Goal: Check status: Check status

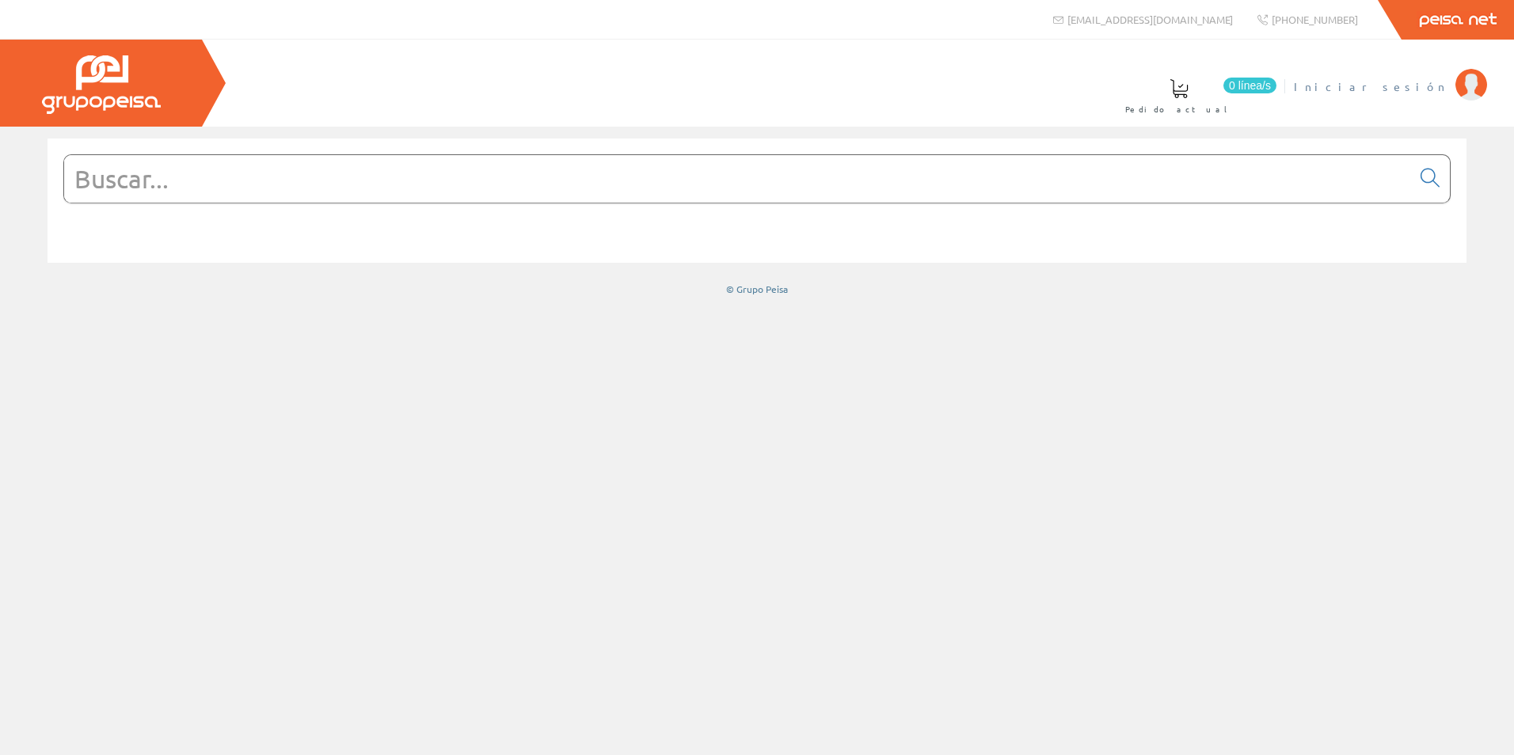
click at [1422, 89] on span "Iniciar sesión" at bounding box center [1371, 86] width 154 height 16
click at [1334, 88] on span "RODA [PERSON_NAME] [PERSON_NAME]" at bounding box center [1268, 86] width 359 height 16
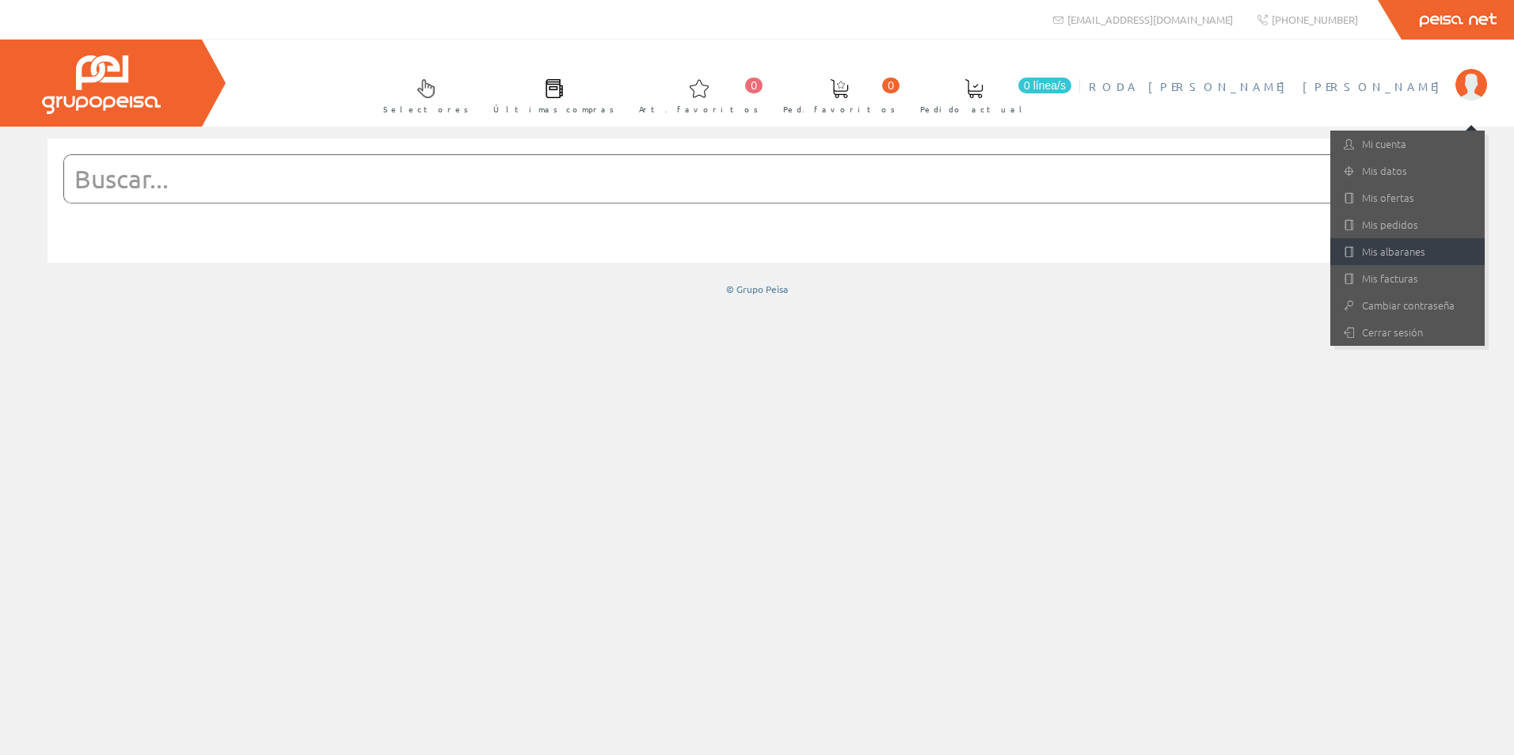
click at [1391, 249] on link "Mis albaranes" at bounding box center [1407, 251] width 154 height 27
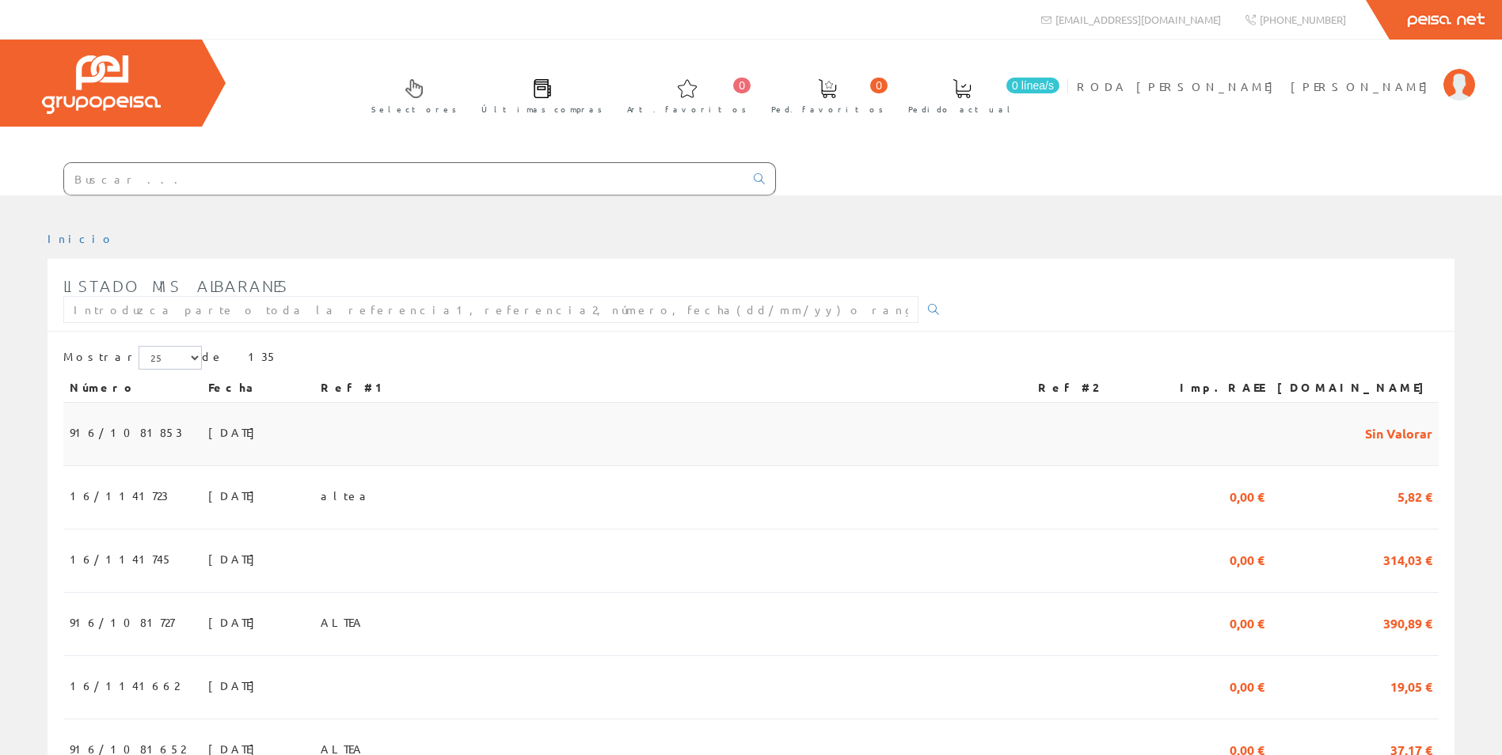
click at [208, 432] on span "01/10/2025" at bounding box center [235, 432] width 55 height 27
click at [208, 498] on span "[DATE]" at bounding box center [235, 495] width 55 height 27
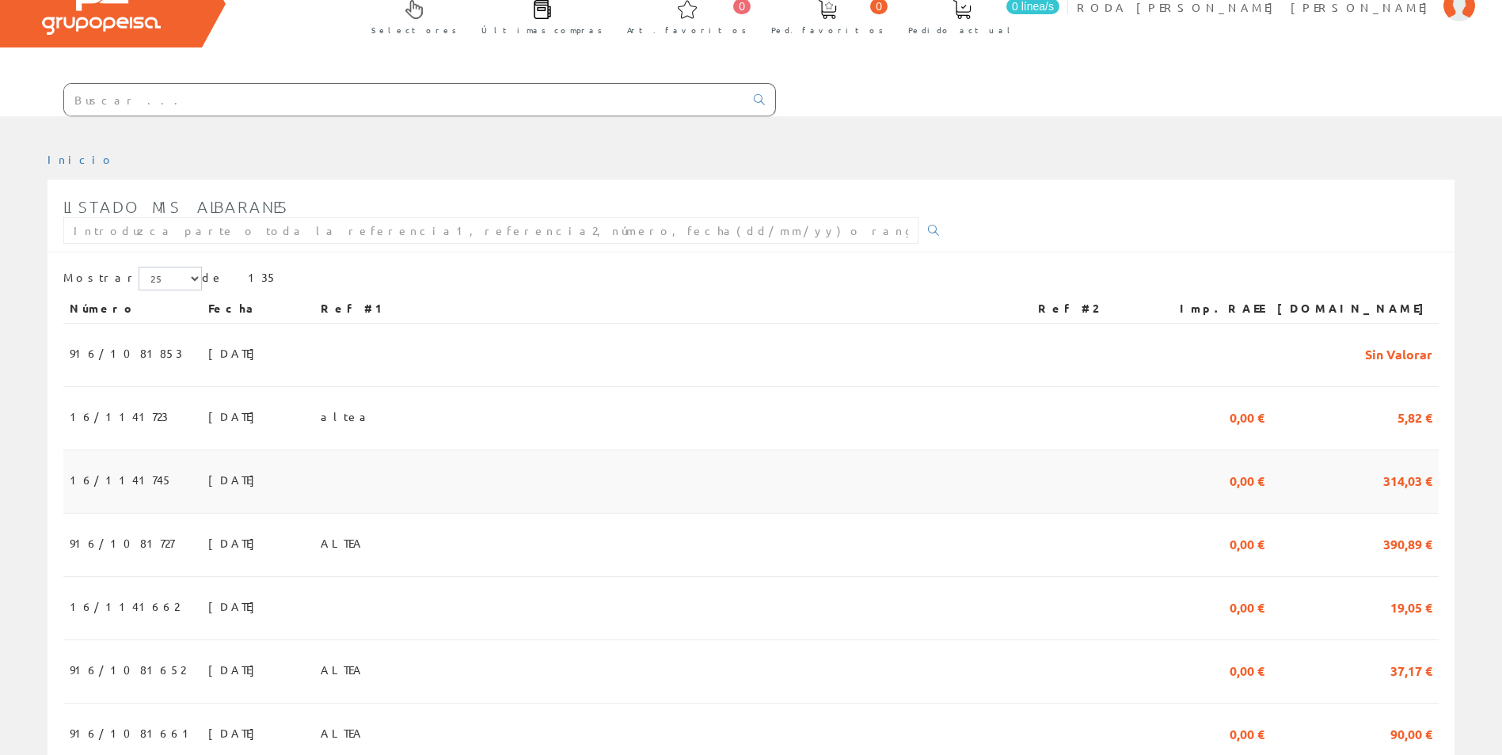
click at [208, 480] on span "[DATE]" at bounding box center [235, 479] width 55 height 27
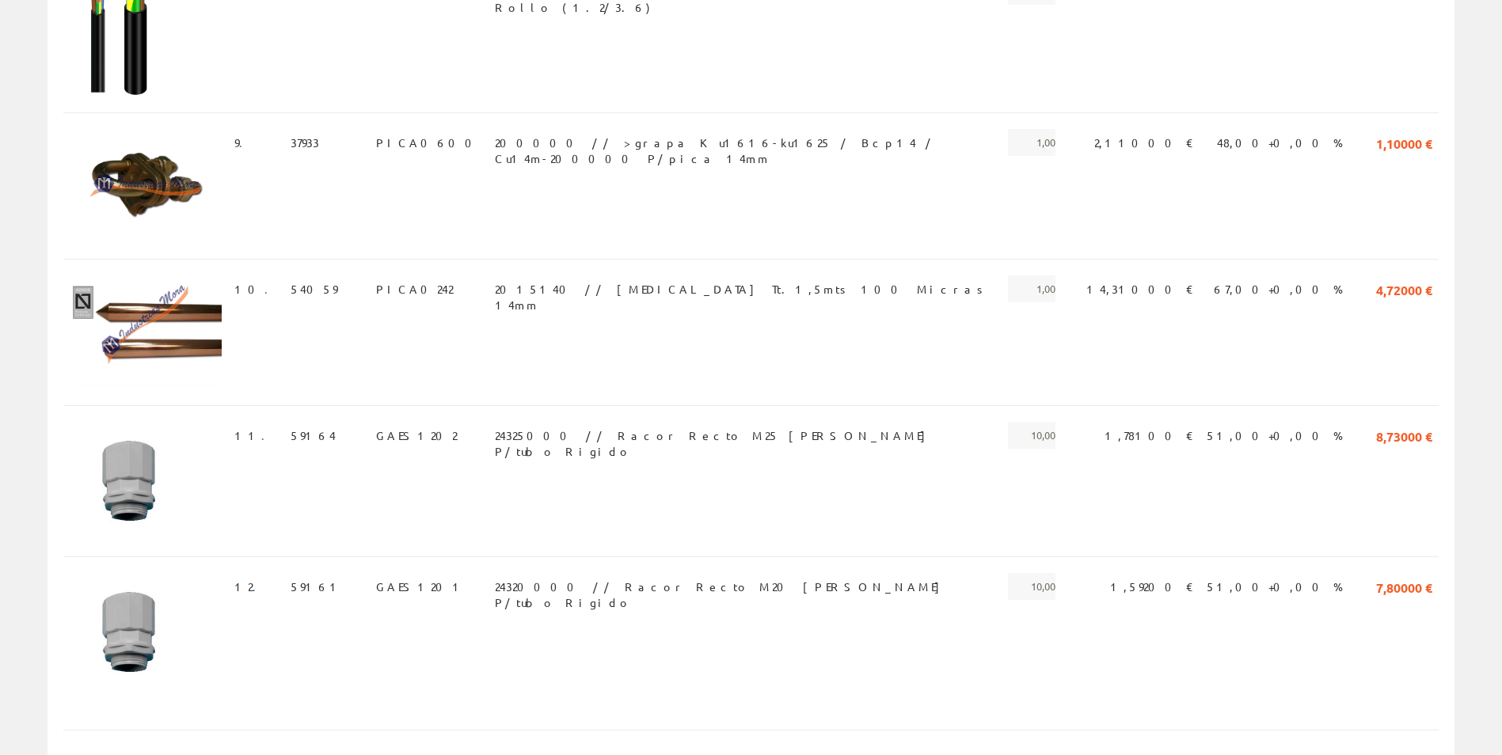
scroll to position [1562, 0]
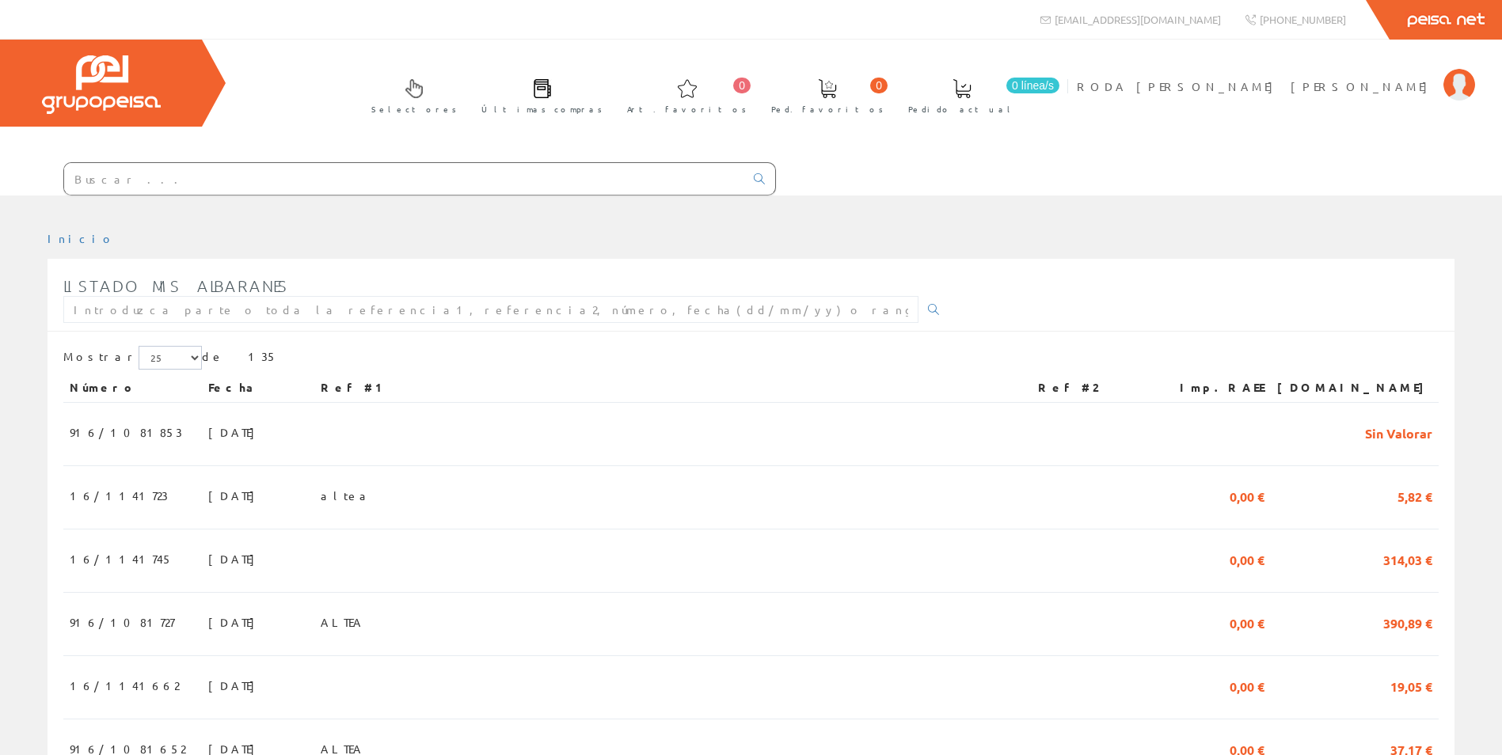
scroll to position [79, 0]
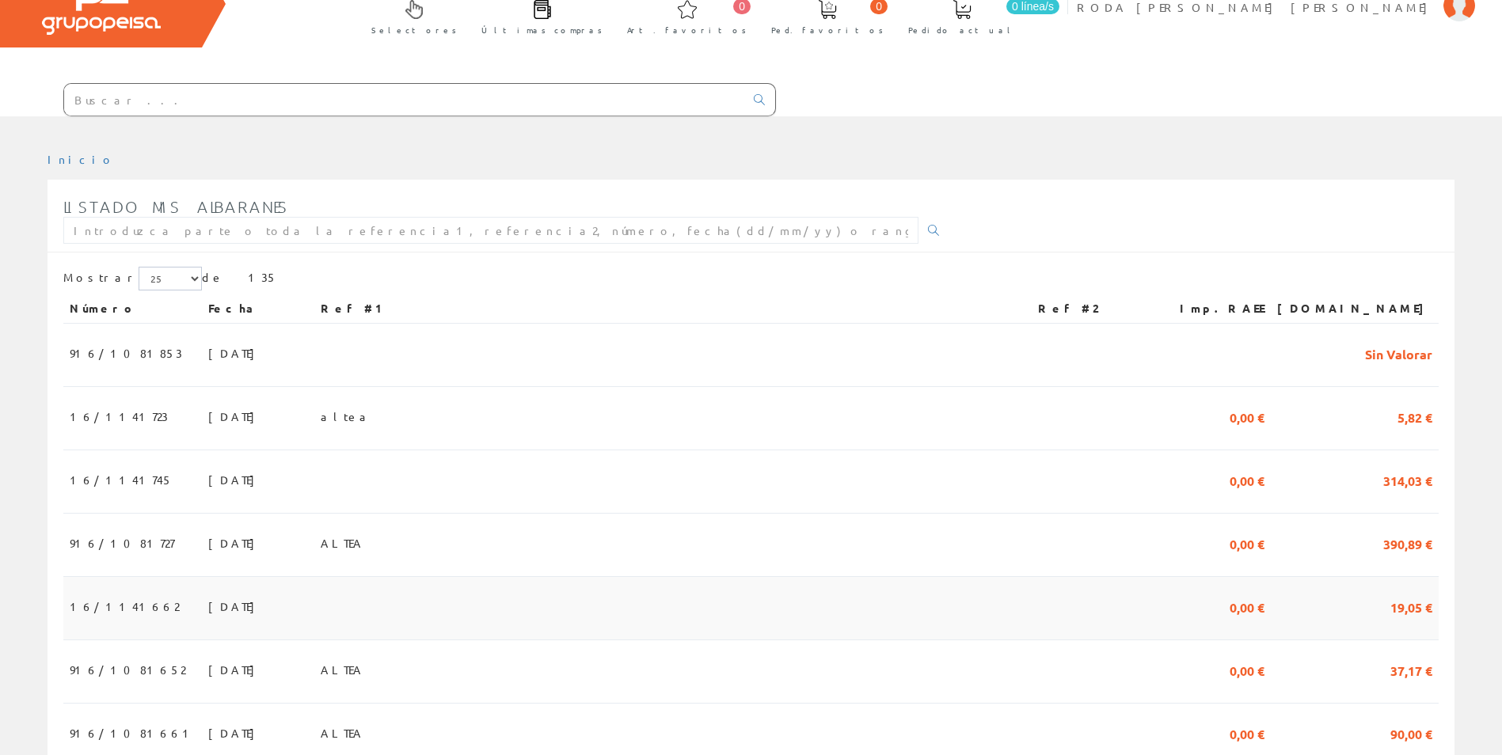
click at [208, 607] on span "[DATE]" at bounding box center [235, 606] width 55 height 27
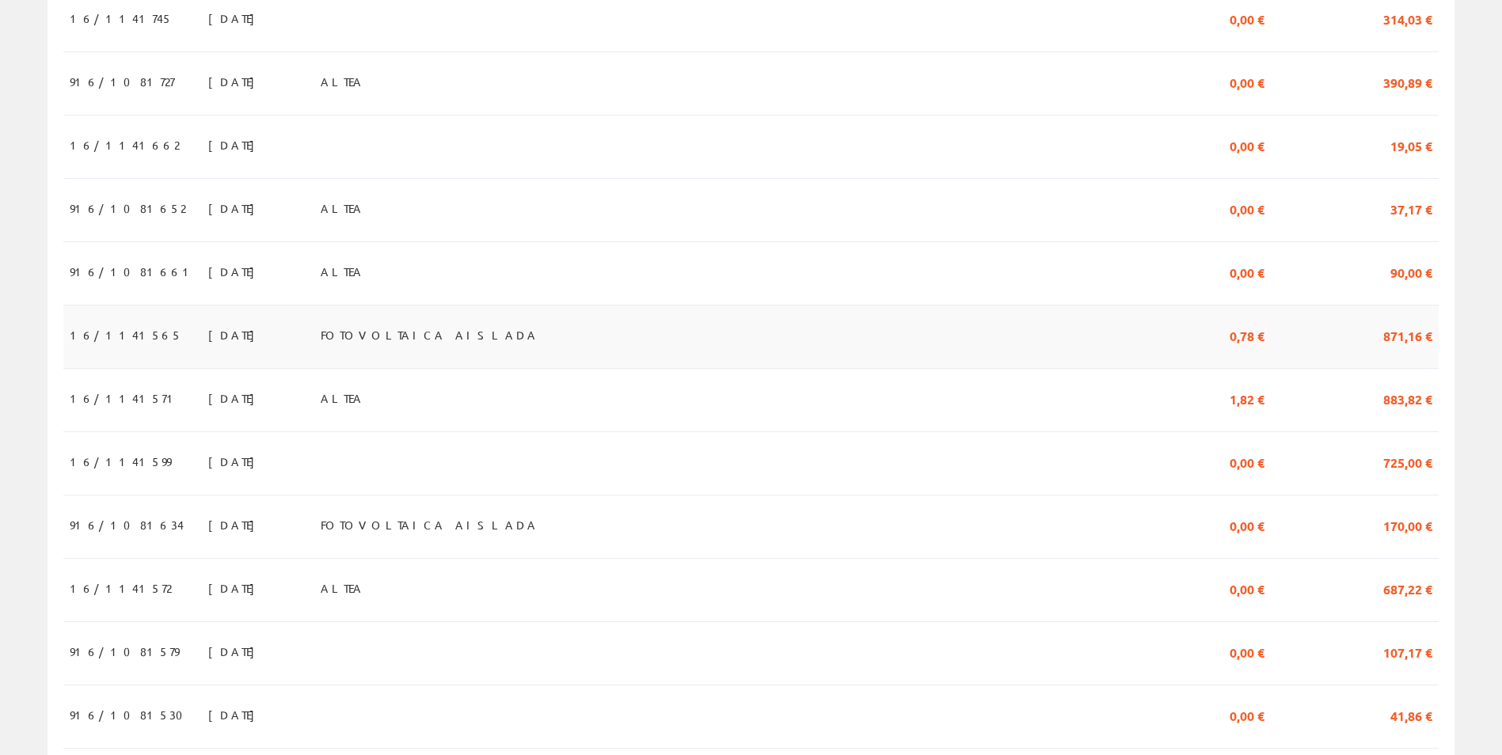
scroll to position [554, 0]
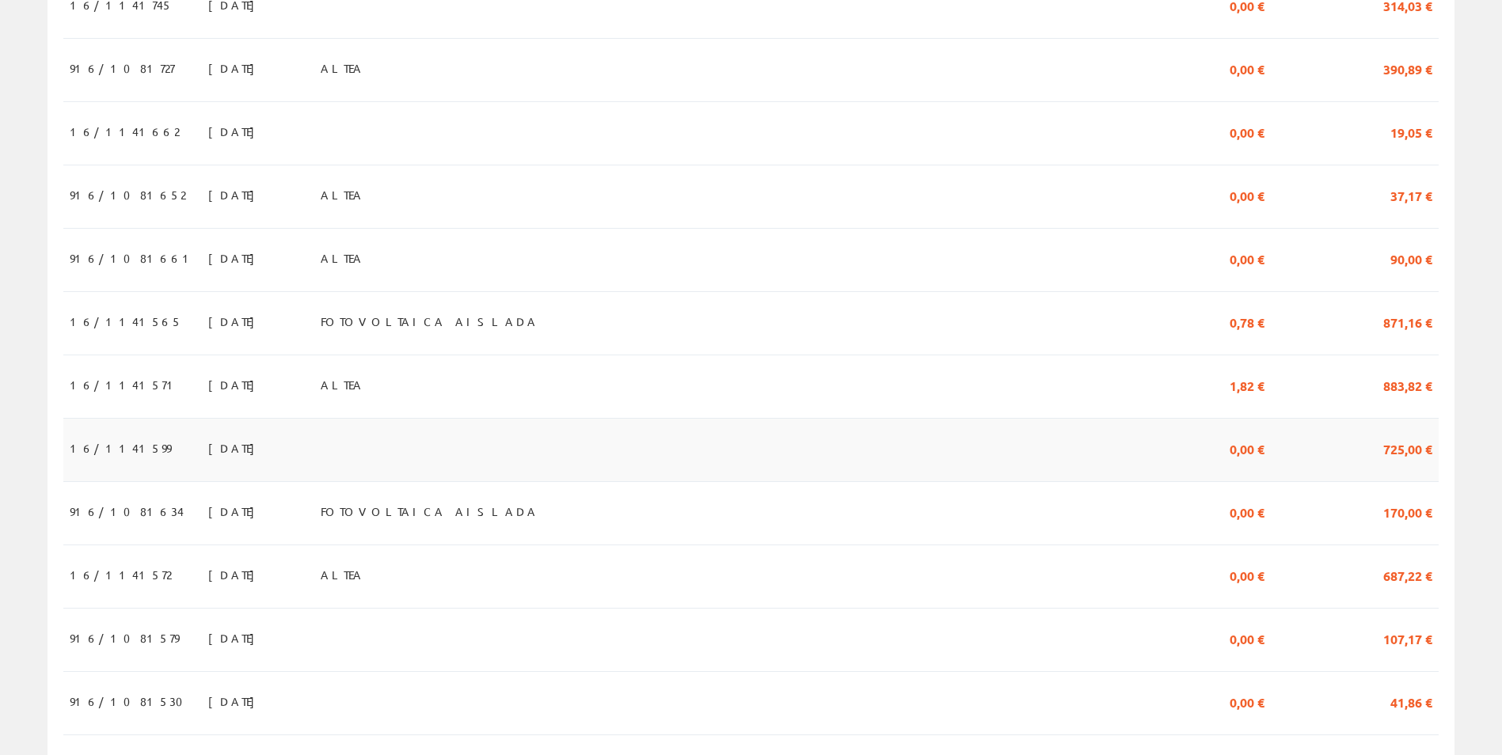
click at [208, 446] on span "22/09/2025" at bounding box center [235, 448] width 55 height 27
click at [208, 452] on span "22/09/2025" at bounding box center [235, 448] width 55 height 27
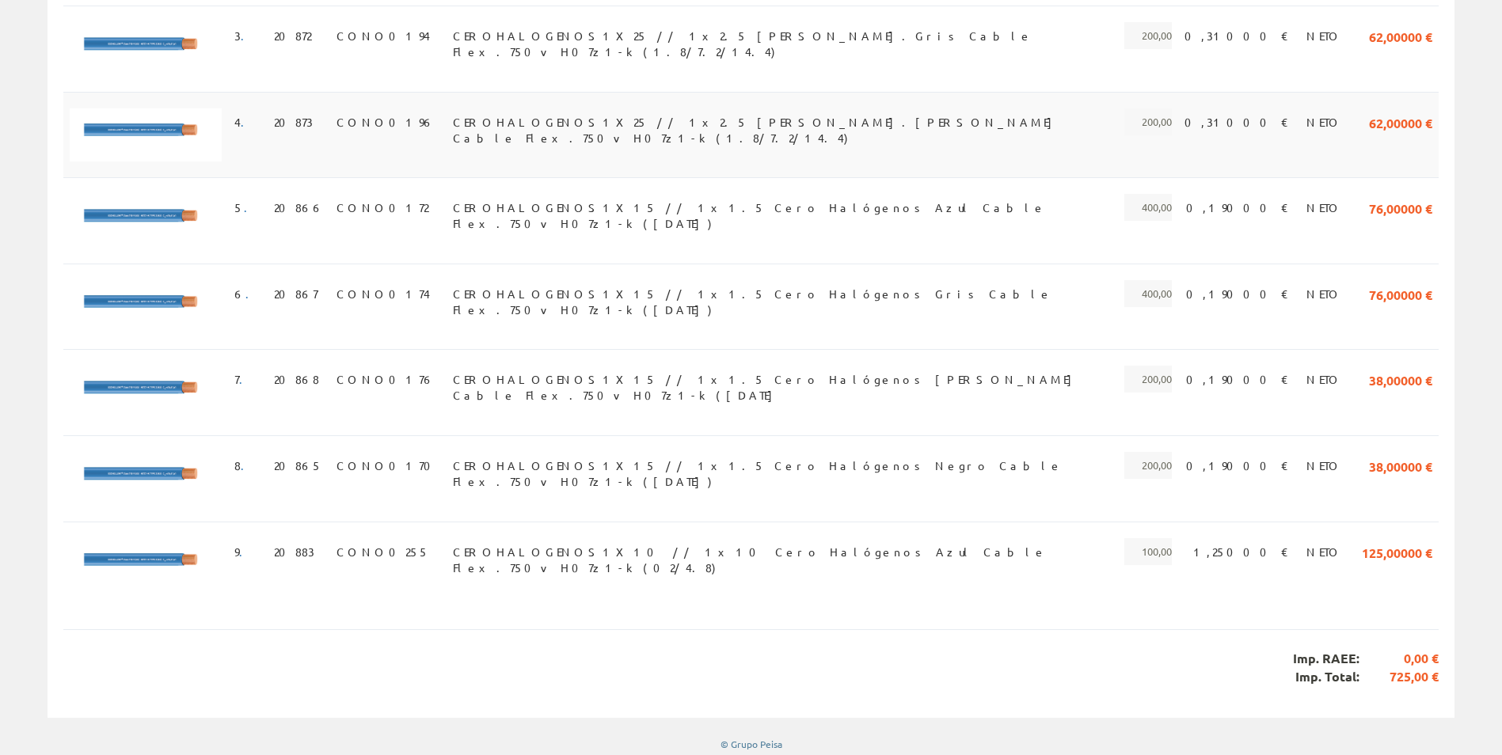
scroll to position [569, 0]
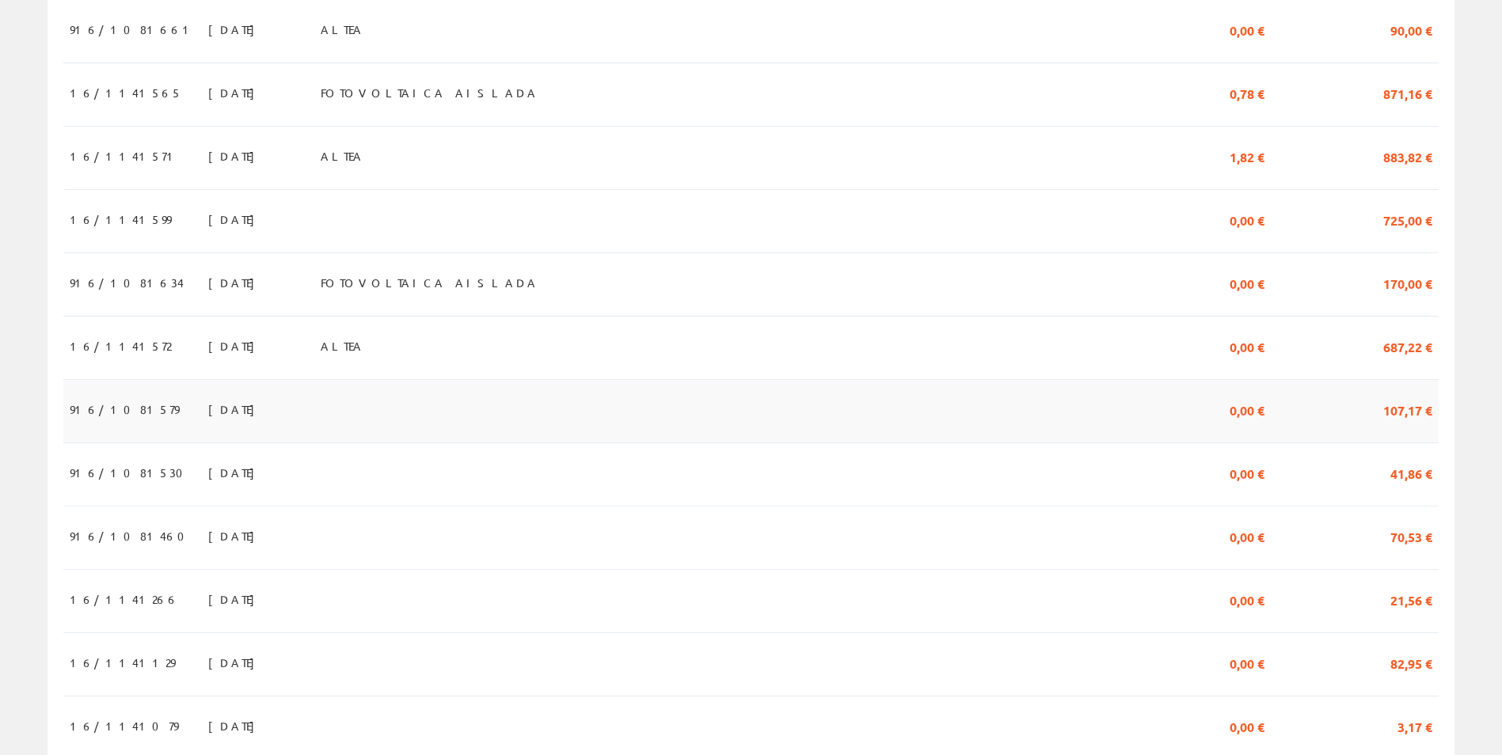
scroll to position [785, 0]
click at [208, 415] on span "18/09/2025" at bounding box center [235, 407] width 55 height 27
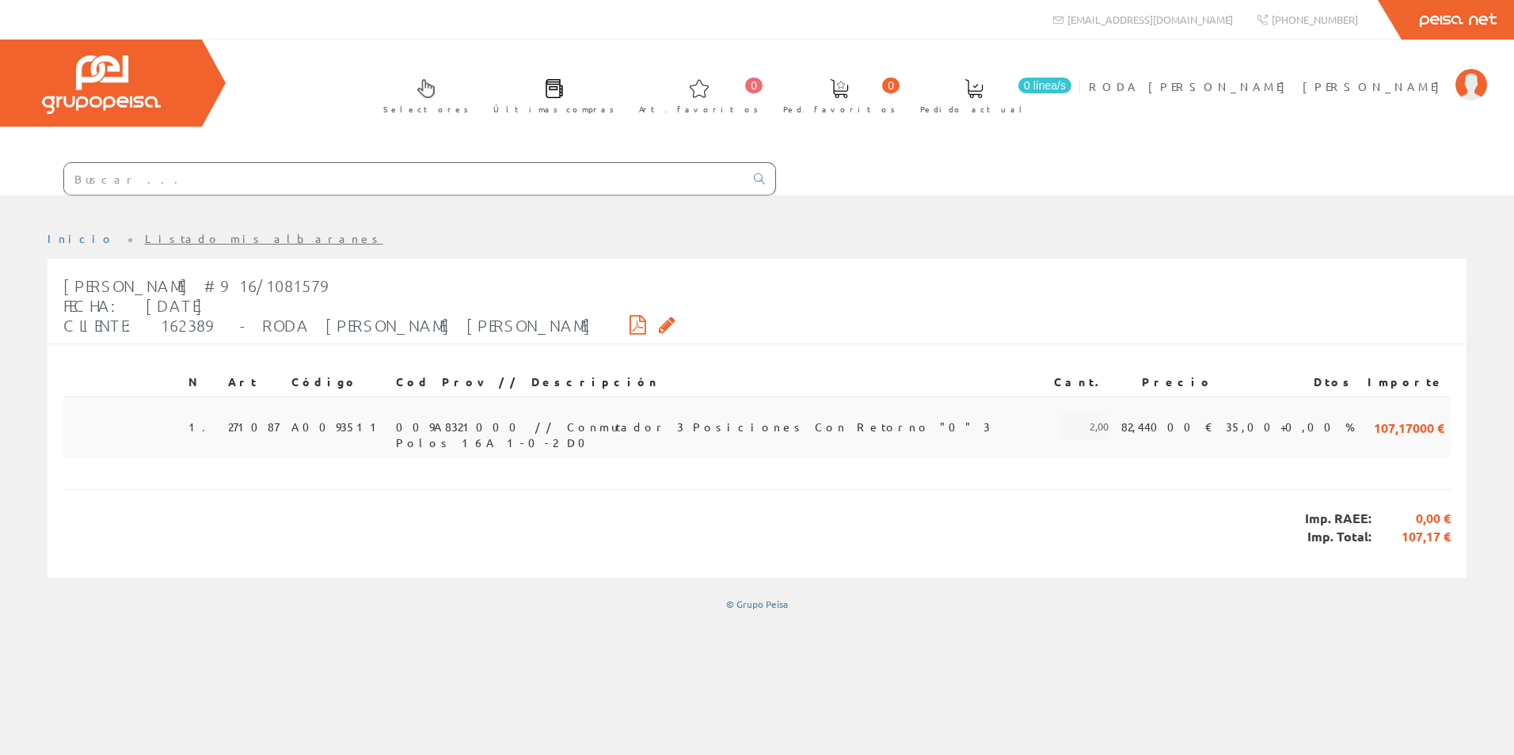
click at [413, 425] on span "009A8321000 // Conmutador 3 Posiciones Con Retorno "0" 3 Polos 16A 1-0-2 D0" at bounding box center [718, 426] width 645 height 27
click at [630, 325] on icon at bounding box center [638, 324] width 17 height 11
